Goal: Task Accomplishment & Management: Use online tool/utility

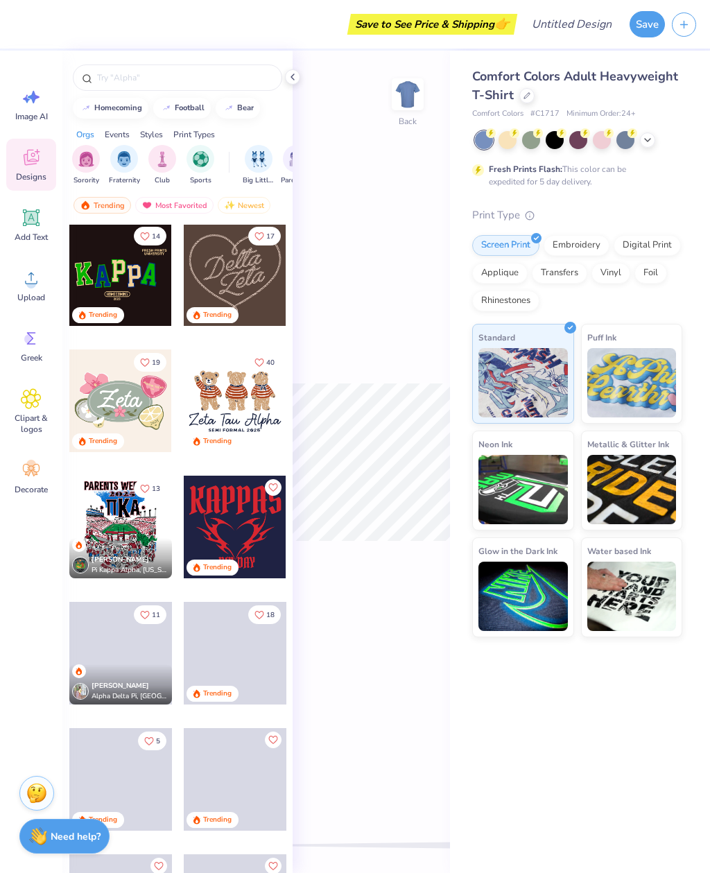
scroll to position [634, 0]
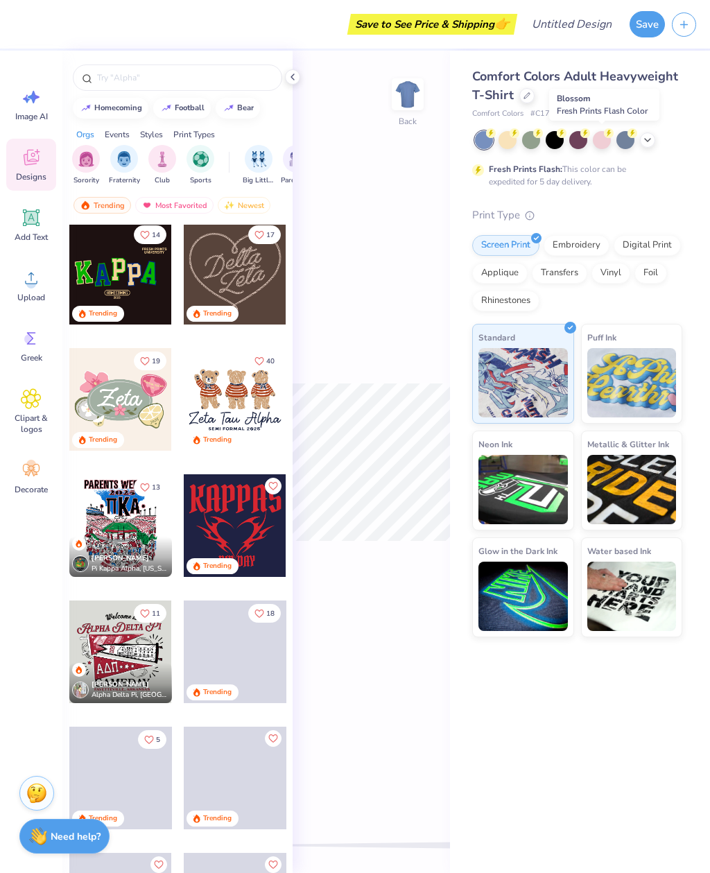
click at [606, 139] on div at bounding box center [602, 140] width 18 height 18
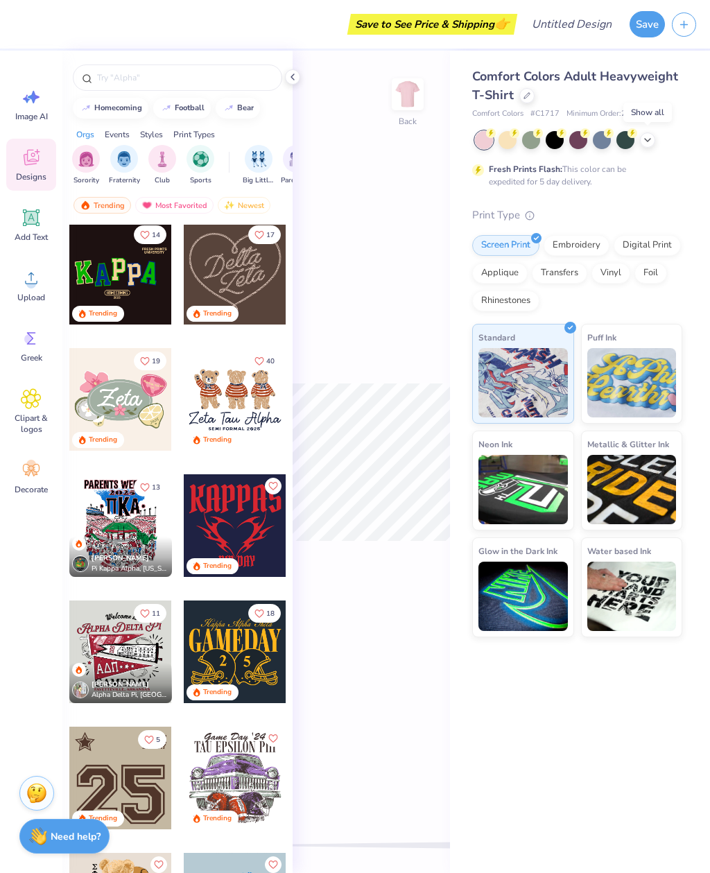
click at [650, 144] on div at bounding box center [647, 139] width 15 height 15
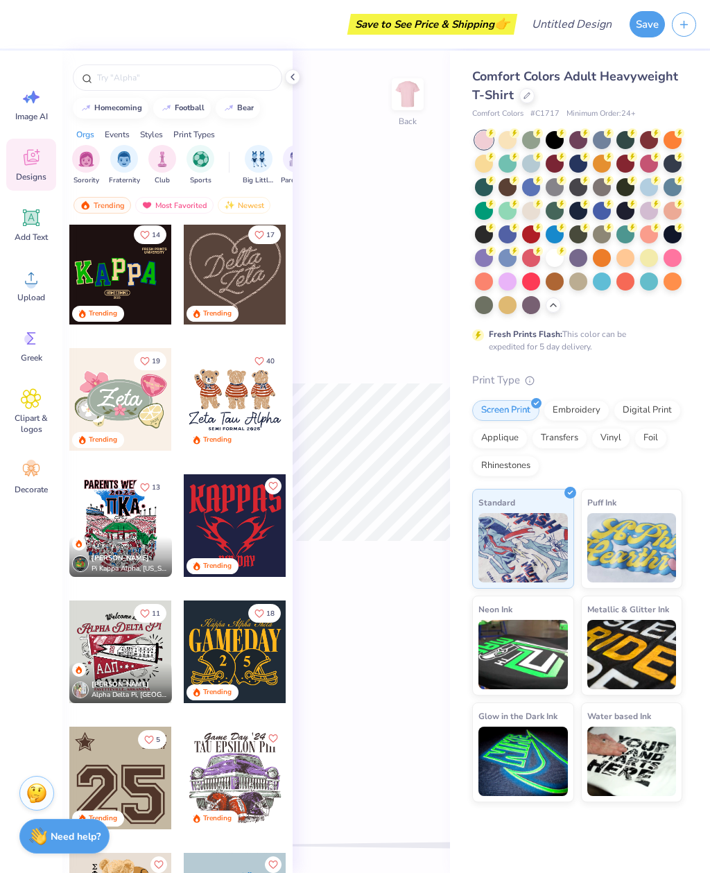
click at [426, 250] on div "Back" at bounding box center [371, 462] width 157 height 822
click at [82, 162] on img "filter for Sorority" at bounding box center [86, 159] width 16 height 16
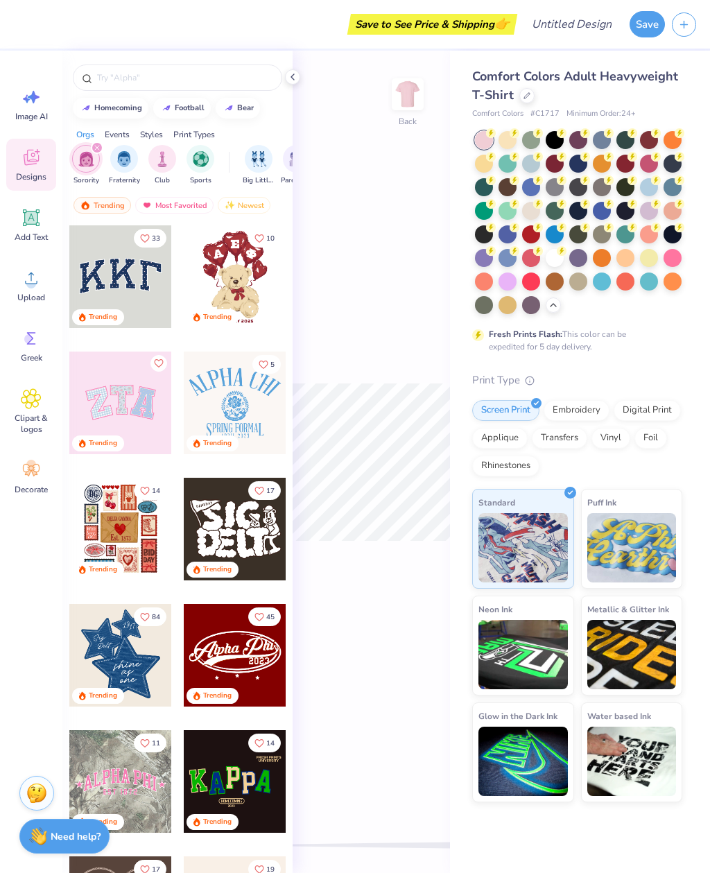
scroll to position [0, 0]
click at [166, 85] on input "text" at bounding box center [185, 78] width 178 height 14
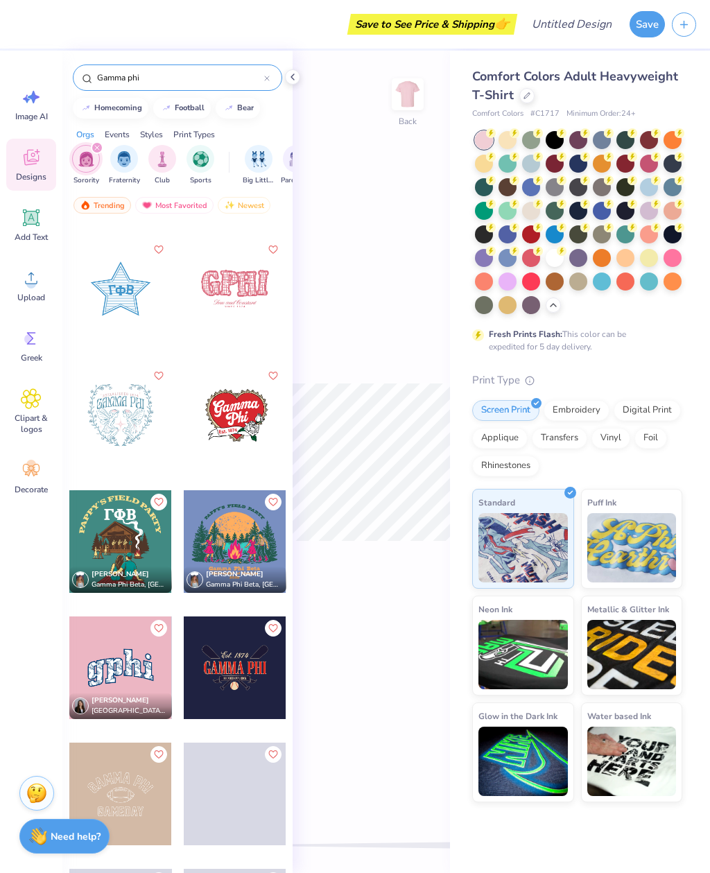
scroll to position [1250, 0]
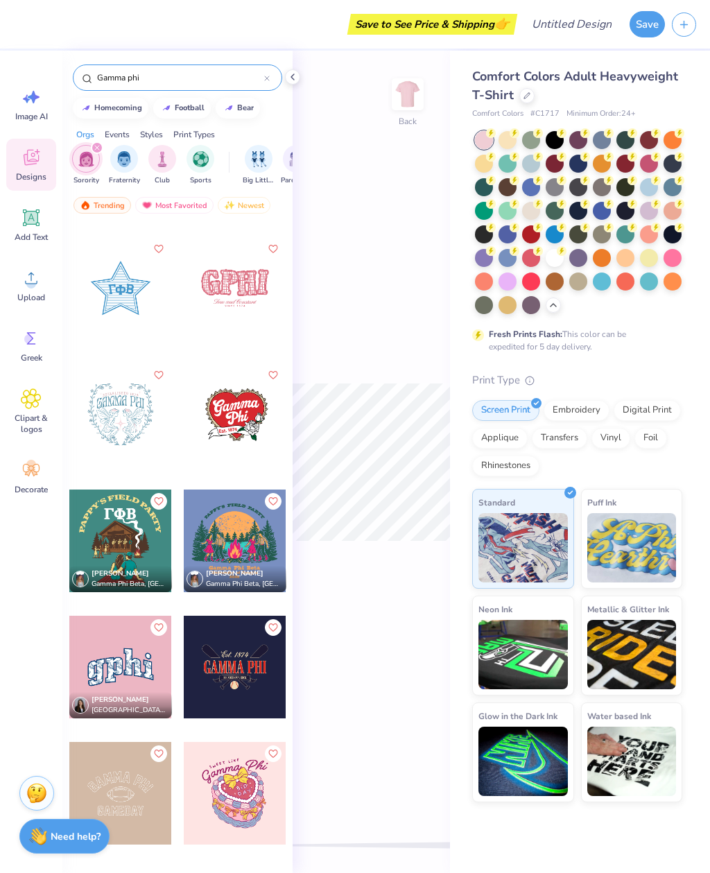
type input "Gamma phi"
click at [28, 162] on icon at bounding box center [30, 159] width 13 height 11
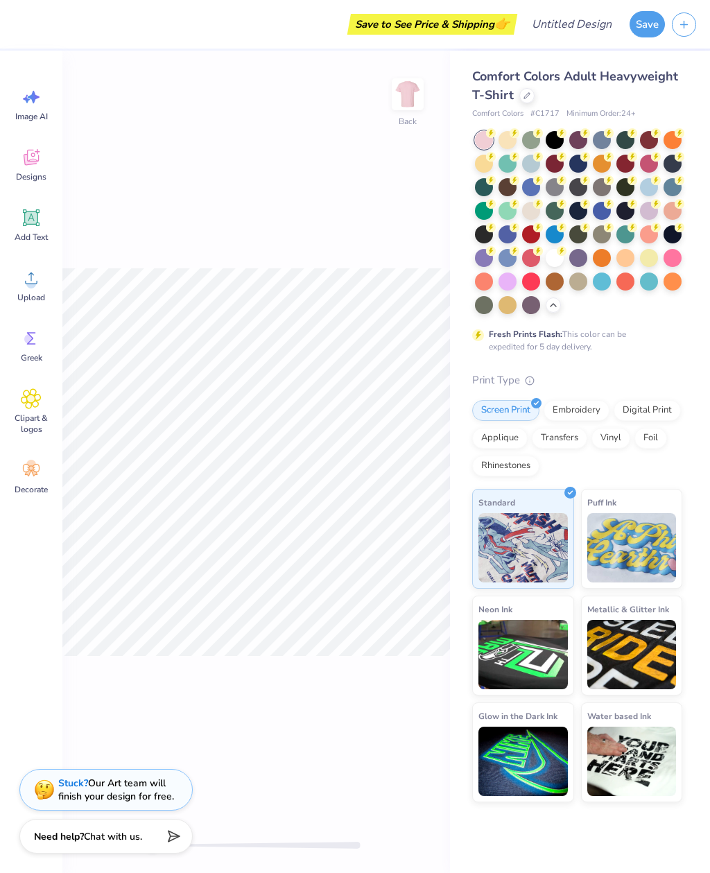
click at [11, 103] on div "Image AI" at bounding box center [31, 104] width 50 height 52
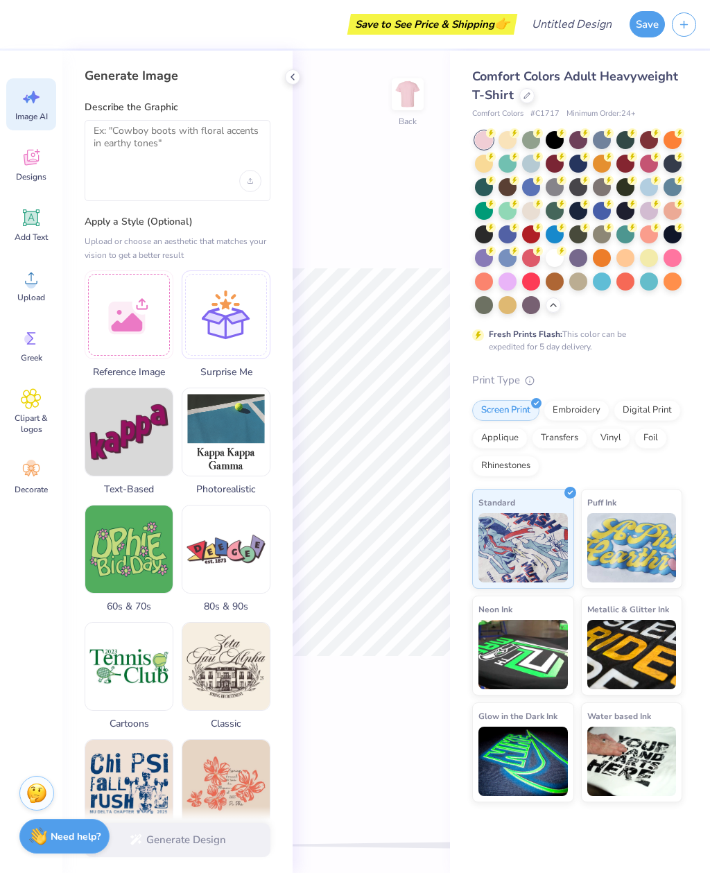
click at [37, 418] on span "Clipart & logos" at bounding box center [31, 424] width 46 height 22
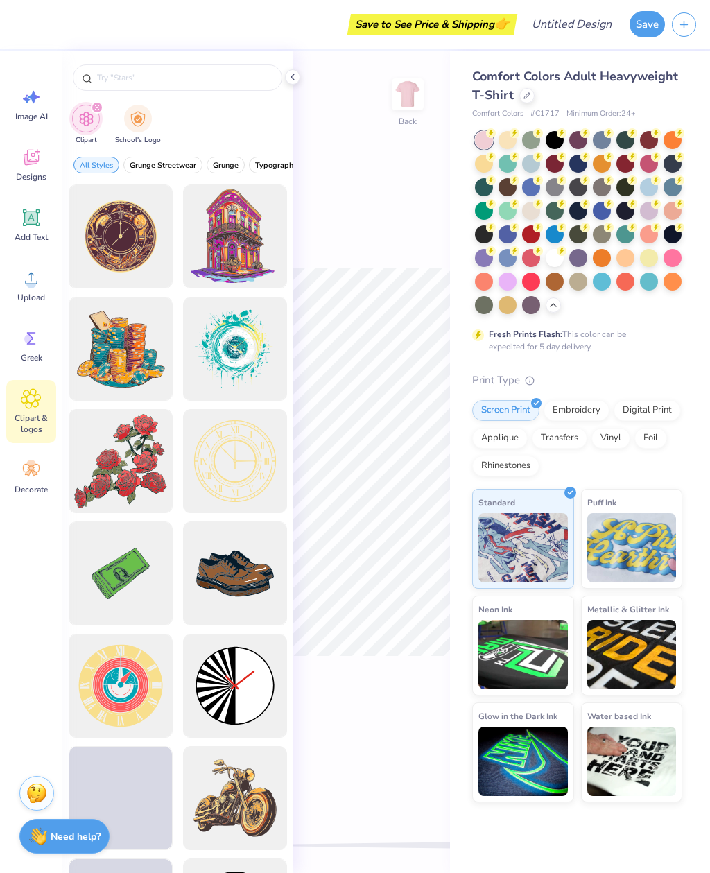
click at [33, 496] on div "Decorate" at bounding box center [31, 477] width 50 height 52
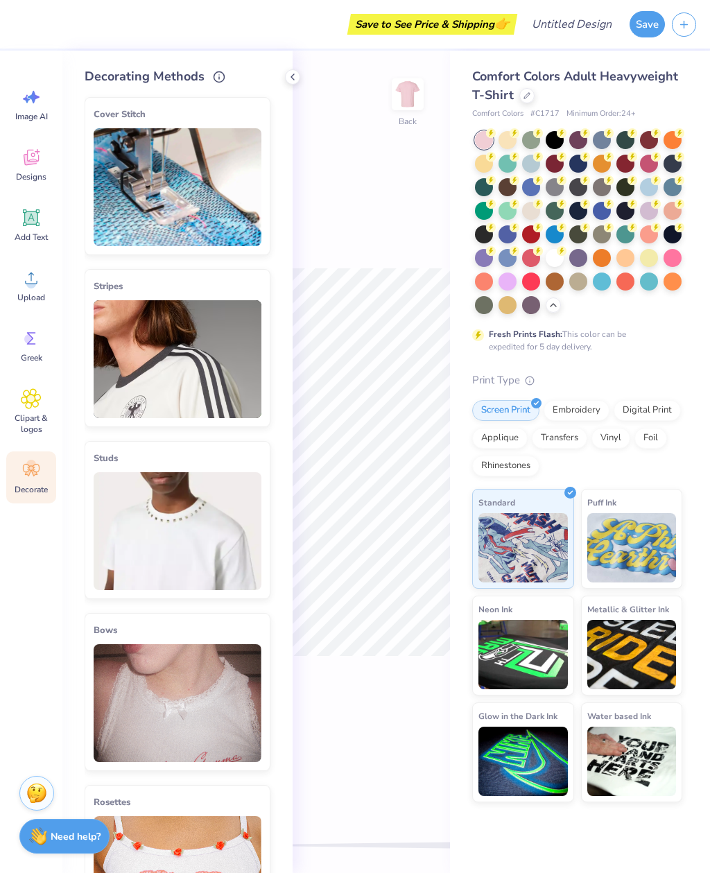
click at [31, 348] on icon at bounding box center [31, 338] width 21 height 21
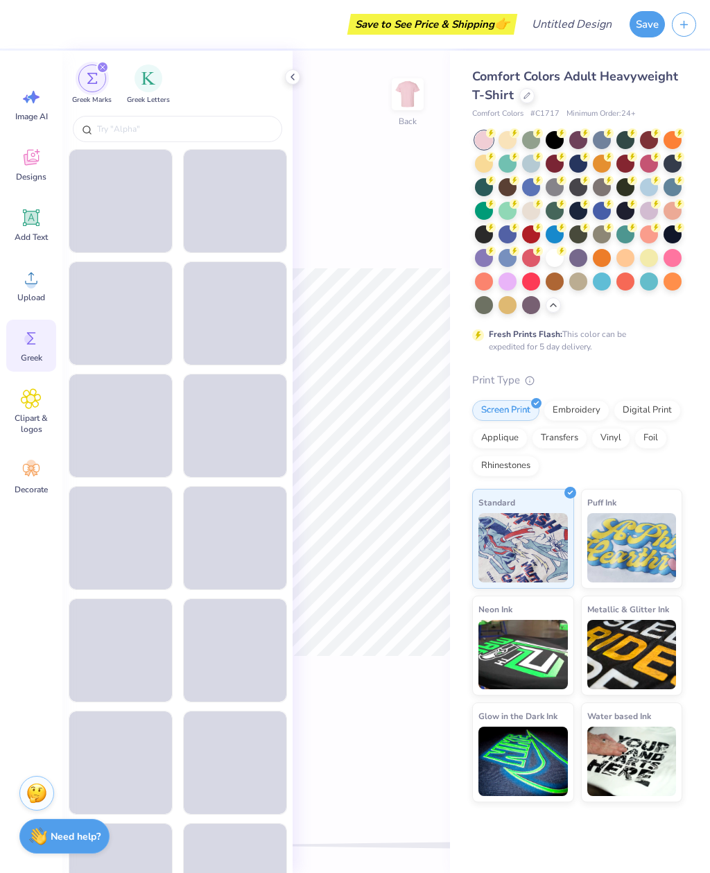
click at [410, 815] on div "Back" at bounding box center [371, 462] width 157 height 822
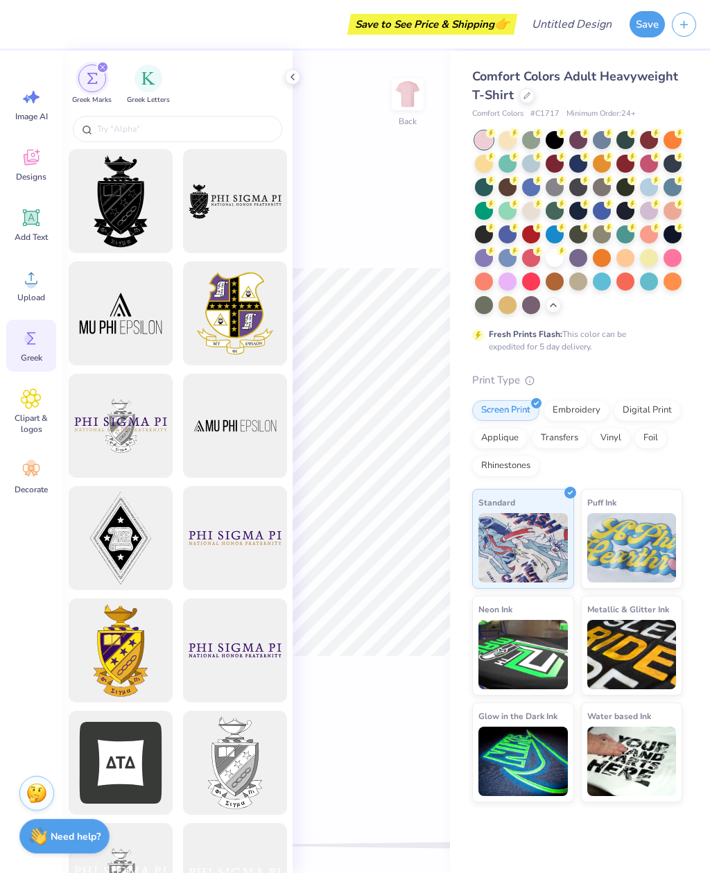
click at [42, 220] on div "Add Text" at bounding box center [31, 225] width 50 height 52
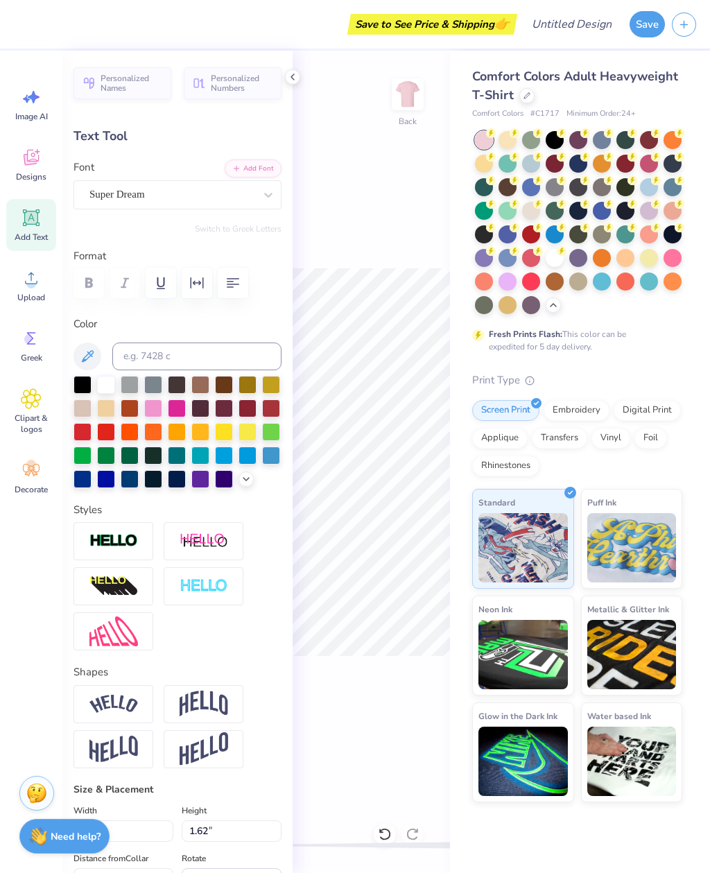
click at [248, 477] on icon at bounding box center [246, 479] width 11 height 11
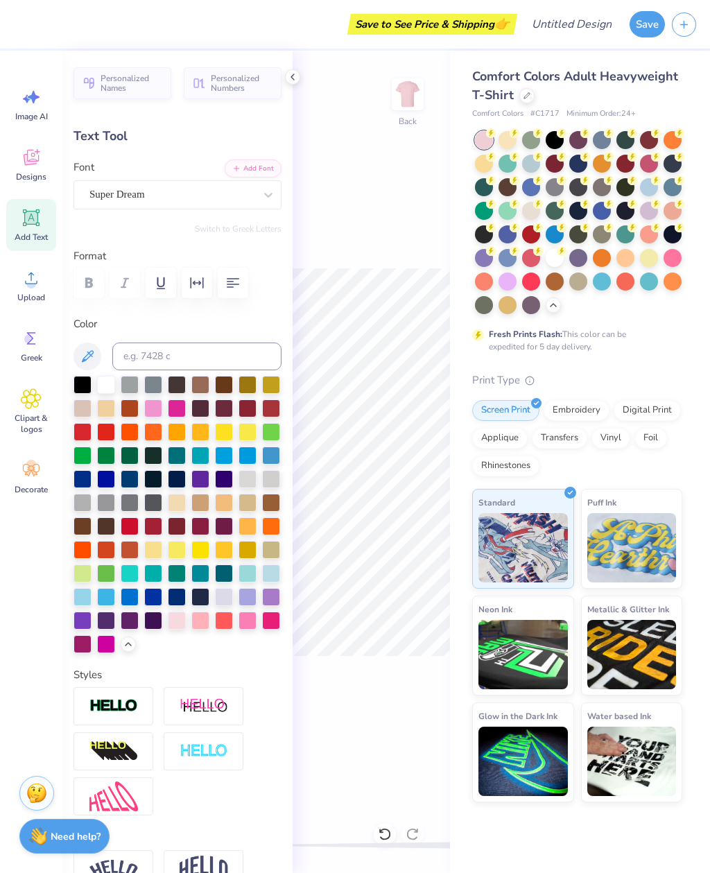
scroll to position [21, 0]
